Goal: Navigation & Orientation: Find specific page/section

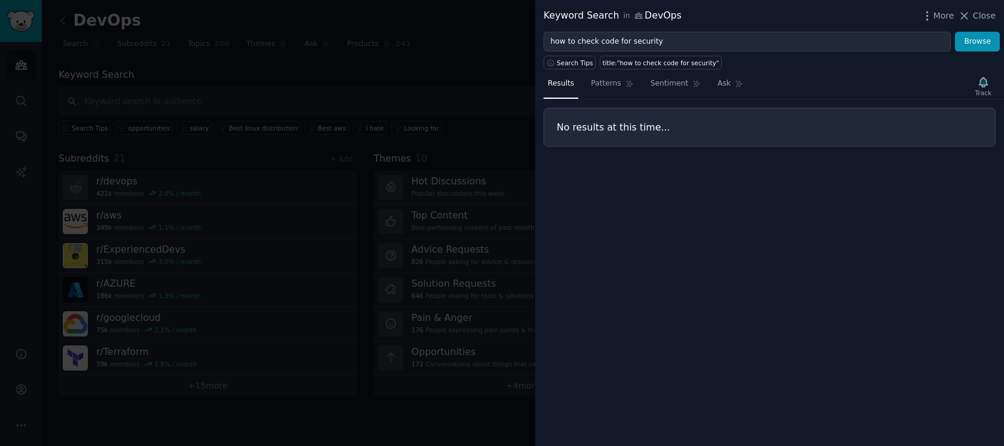
click at [967, 14] on icon at bounding box center [964, 16] width 13 height 13
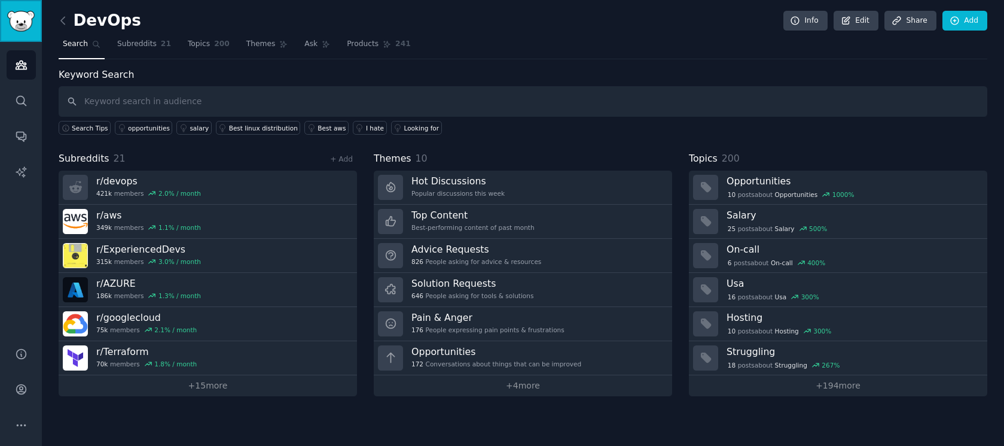
click at [23, 17] on img "Sidebar" at bounding box center [21, 21] width 28 height 21
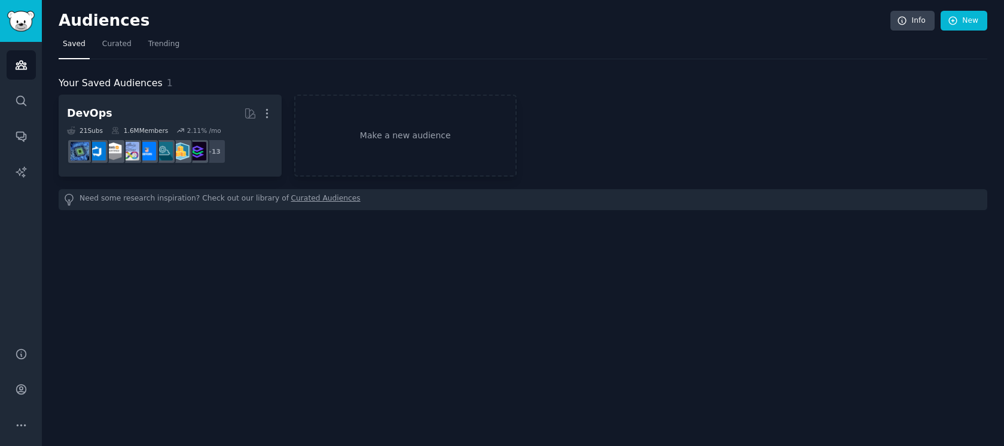
click at [324, 198] on link "Curated Audiences" at bounding box center [325, 199] width 69 height 13
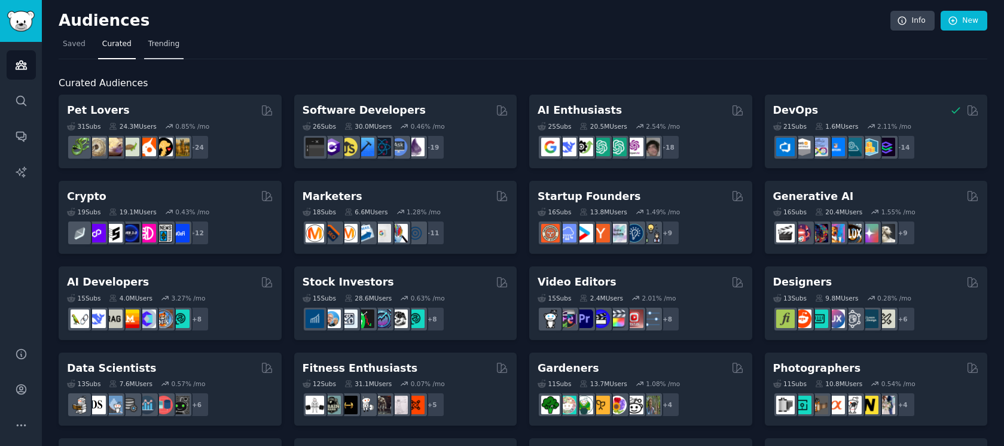
click at [166, 45] on span "Trending" at bounding box center [163, 44] width 31 height 11
